Goal: Information Seeking & Learning: Learn about a topic

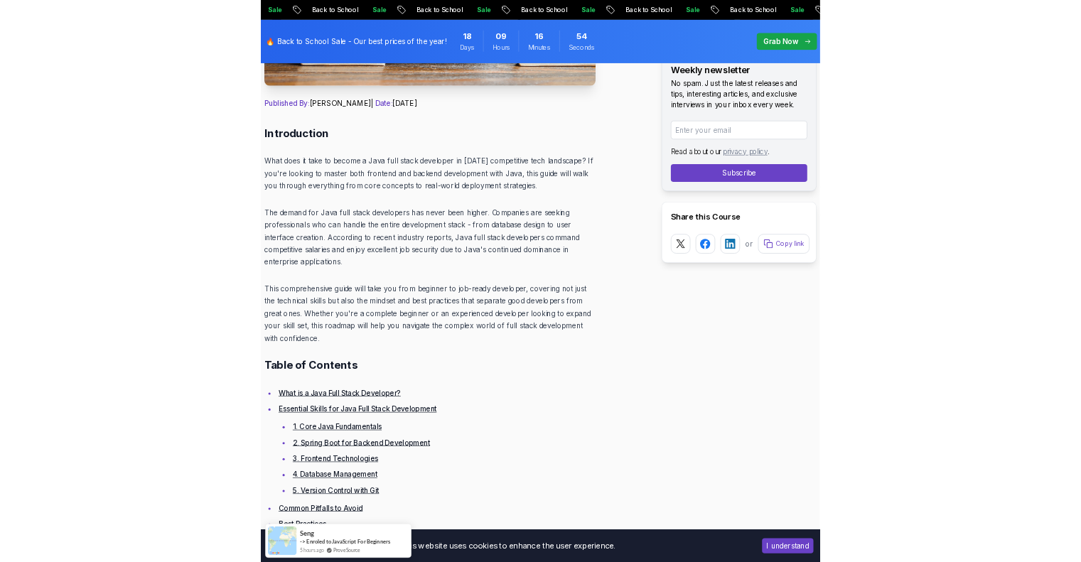
scroll to position [569, 0]
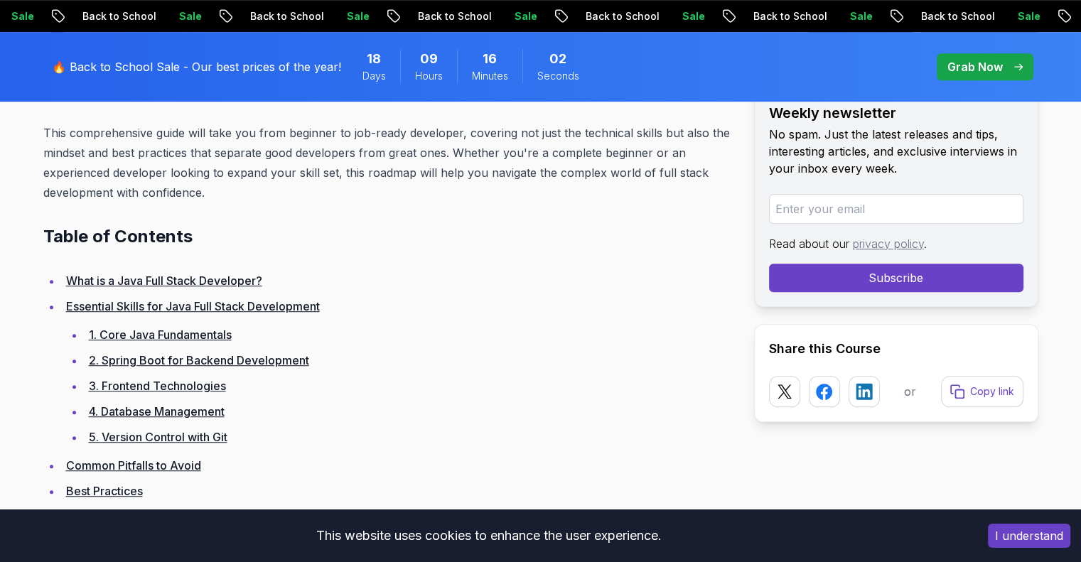
scroll to position [924, 0]
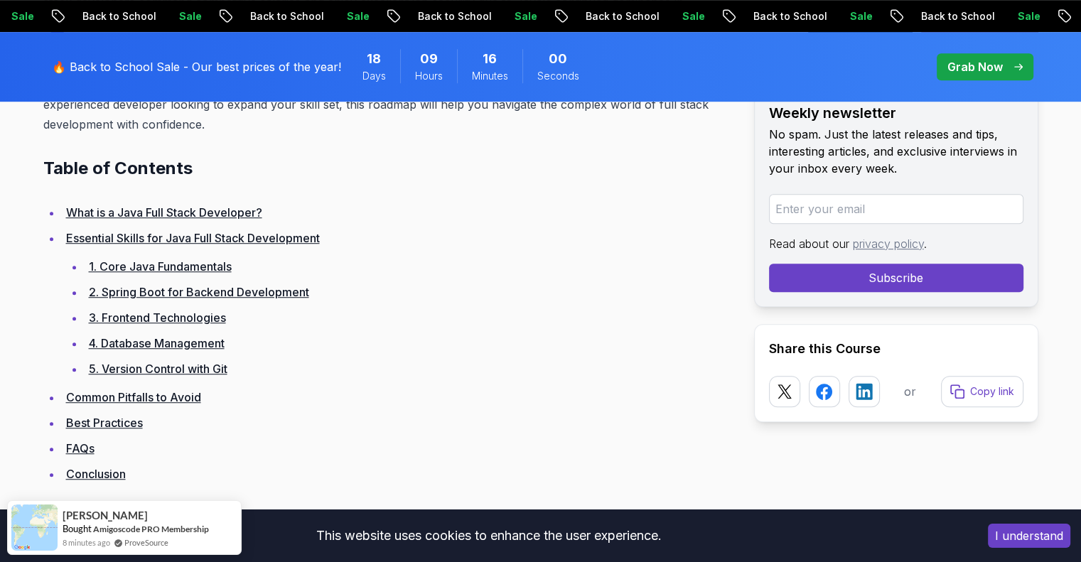
drag, startPoint x: 267, startPoint y: 213, endPoint x: 254, endPoint y: 214, distance: 12.2
click at [267, 213] on li "What is a Java Full Stack Developer?" at bounding box center [397, 213] width 670 height 20
drag, startPoint x: 254, startPoint y: 214, endPoint x: 296, endPoint y: 215, distance: 41.9
click at [254, 215] on link "What is a Java Full Stack Developer?" at bounding box center [164, 212] width 196 height 14
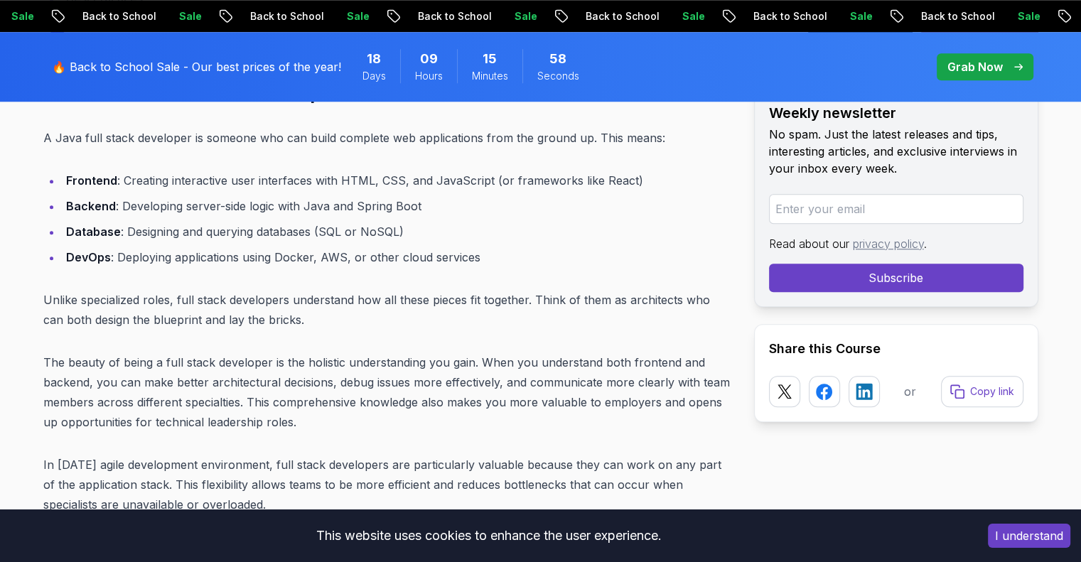
scroll to position [1288, 0]
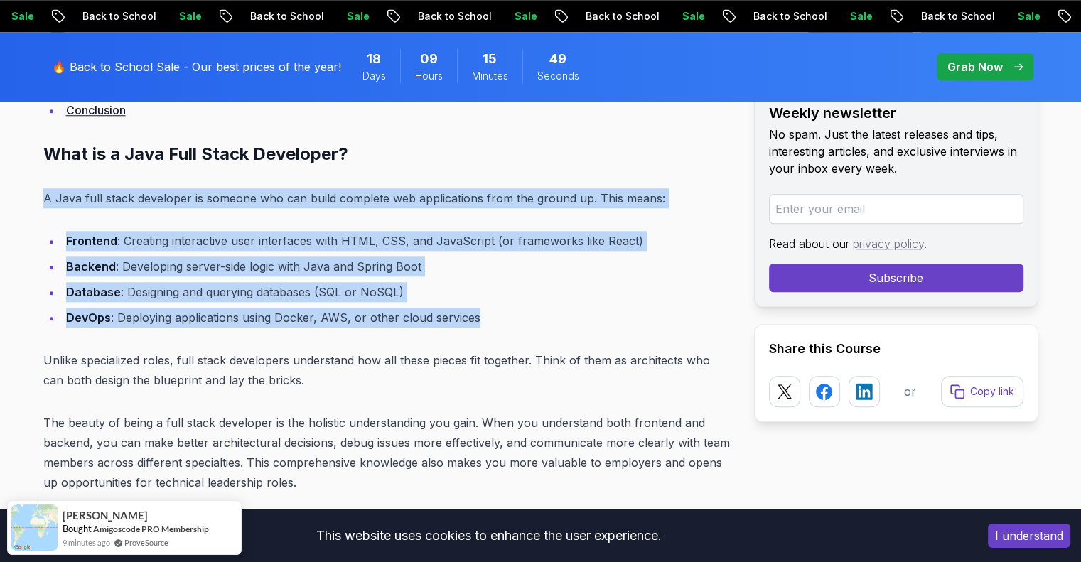
drag, startPoint x: 484, startPoint y: 313, endPoint x: 0, endPoint y: 187, distance: 500.3
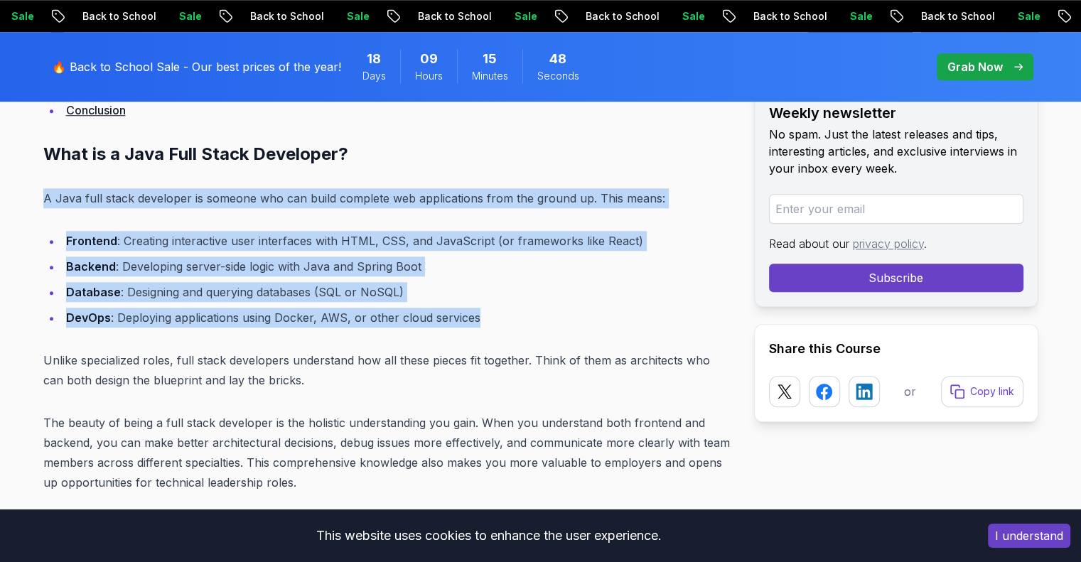
copy div "A Java full stack developer is someone who can build complete web applications …"
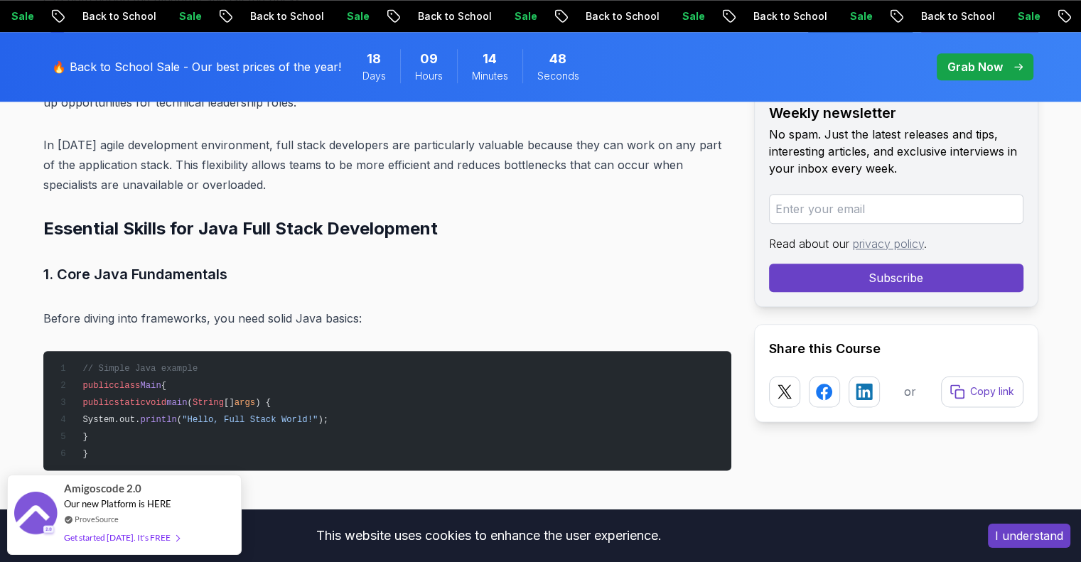
scroll to position [1643, 0]
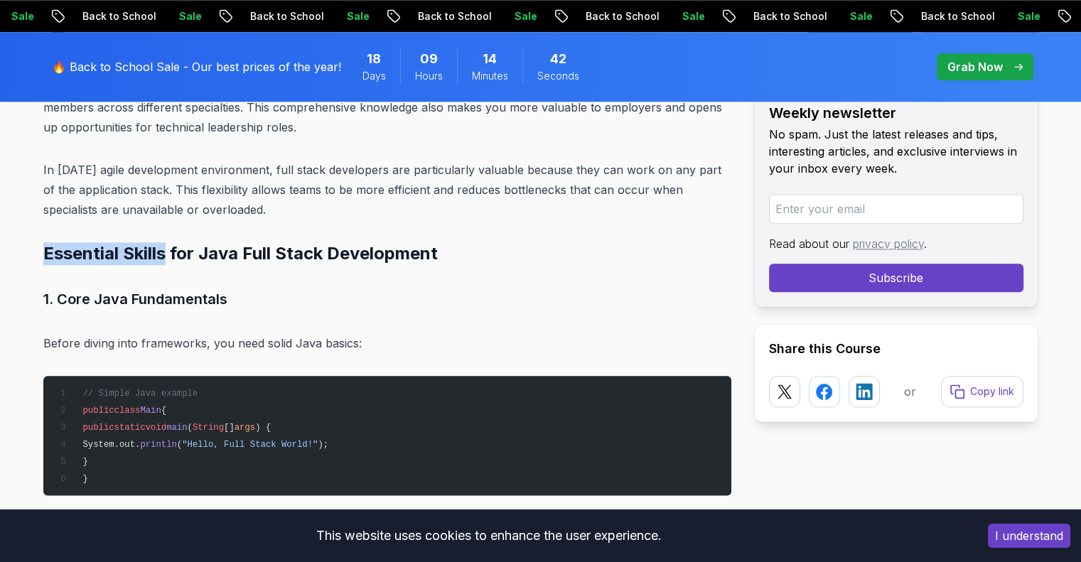
drag, startPoint x: 168, startPoint y: 254, endPoint x: 26, endPoint y: 247, distance: 142.3
